Goal: Transaction & Acquisition: Purchase product/service

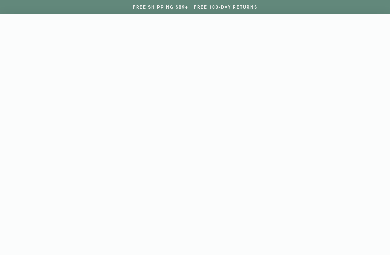
scroll to position [76, 0]
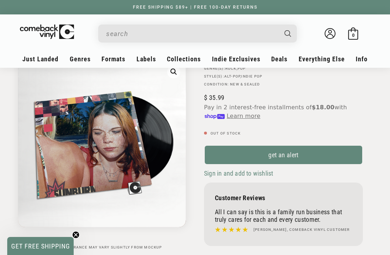
click at [48, 104] on link "Recent Restocks" at bounding box center [72, 105] width 82 height 12
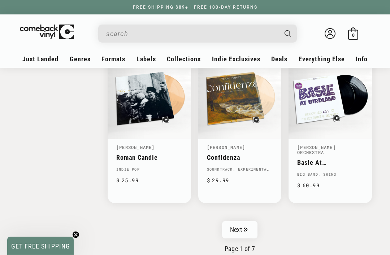
scroll to position [1058, 0]
click at [262, 154] on link "Confidenza" at bounding box center [240, 158] width 66 height 8
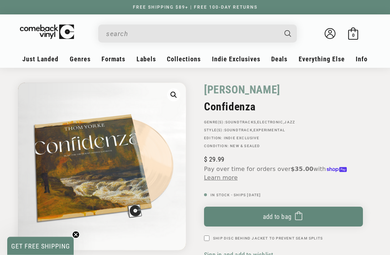
scroll to position [21, 0]
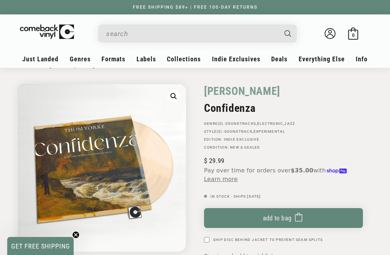
click at [339, 115] on div "Thom Yorke Confidenza GENRE(S): Soundtracks , Electronic , Jazz STYLE(S): Sound…" at bounding box center [283, 117] width 159 height 66
click at [231, 21] on header "My account Just Landed Just Landed New Releases Genres" at bounding box center [195, 40] width 390 height 53
click at [250, 36] on input "When autocomplete results are available use up and down arrows to review and en…" at bounding box center [191, 33] width 171 height 15
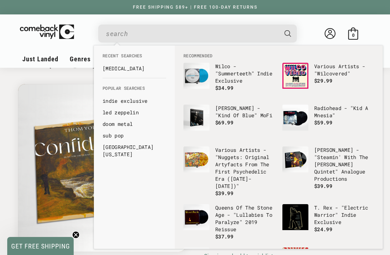
scroll to position [20, 0]
click at [55, 96] on img "Gallery Viewer" at bounding box center [102, 169] width 168 height 168
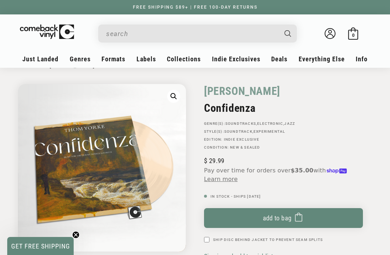
click at [219, 35] on input "When autocomplete results are available use up and down arrows to review and en…" at bounding box center [191, 33] width 171 height 15
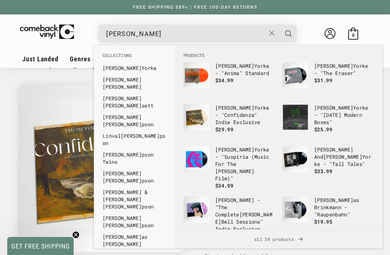
type input "thom"
